Goal: Task Accomplishment & Management: Complete application form

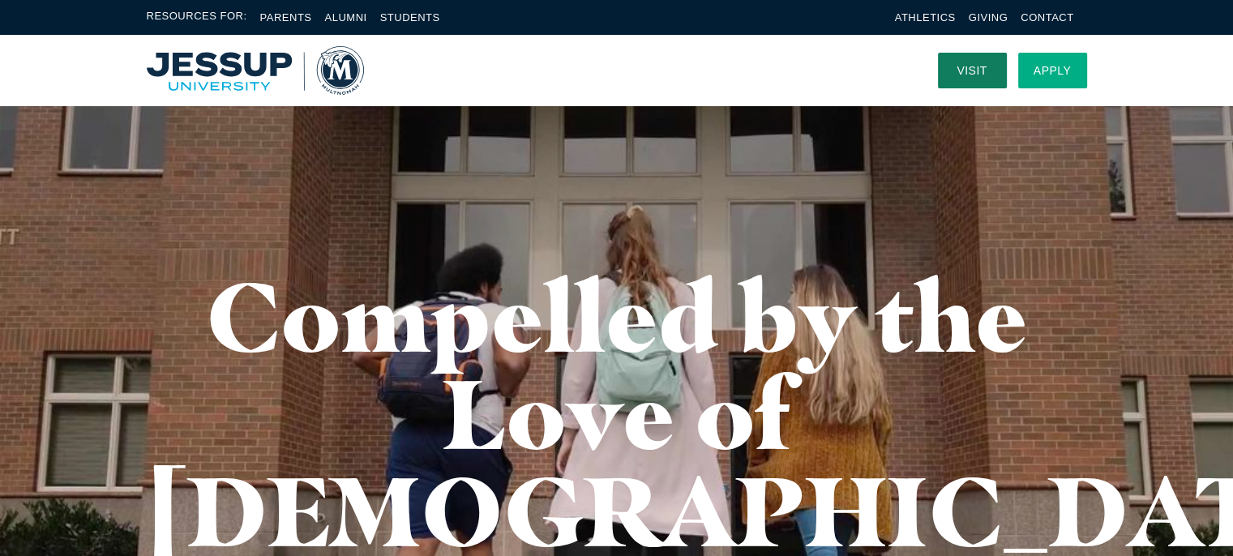
click at [1049, 74] on link "Apply" at bounding box center [1053, 71] width 69 height 36
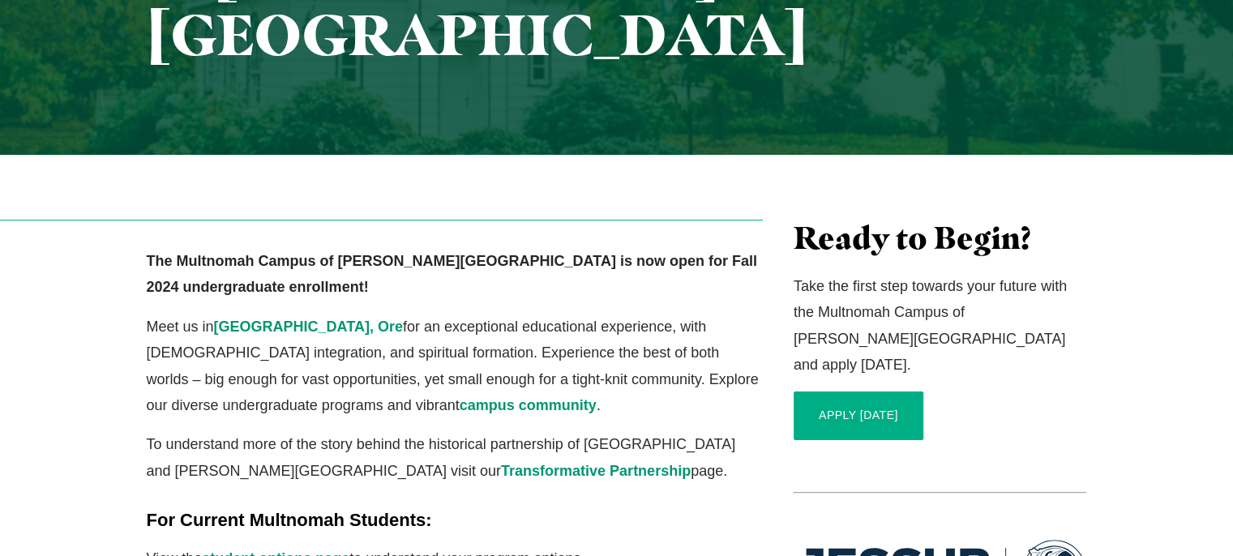
scroll to position [324, 0]
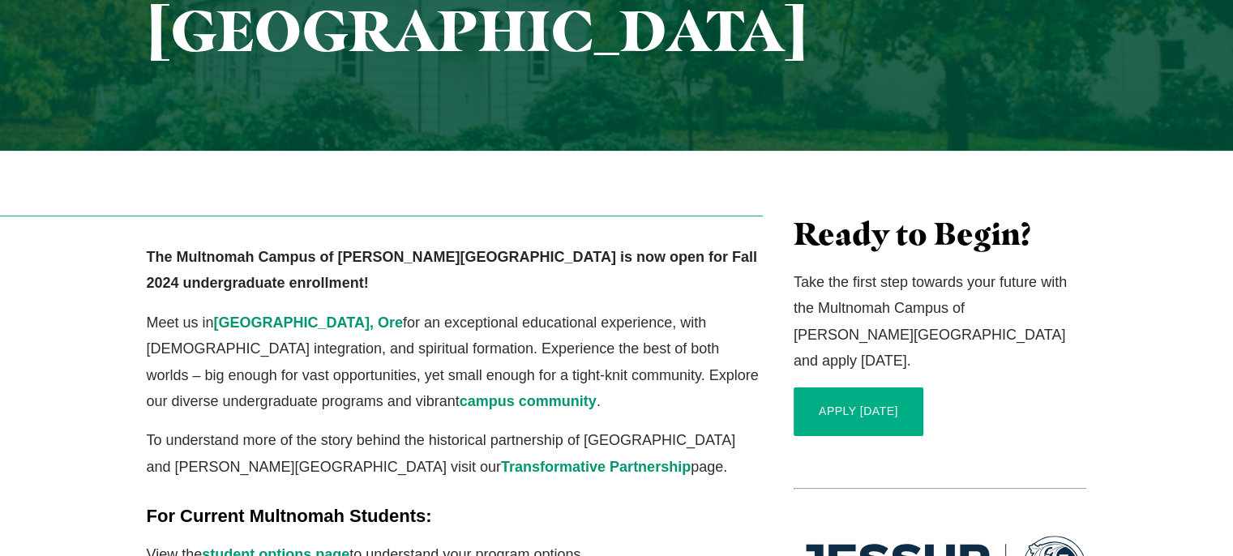
click at [831, 388] on link "APPLY [DATE]" at bounding box center [859, 412] width 130 height 49
